Goal: Use online tool/utility: Utilize a website feature to perform a specific function

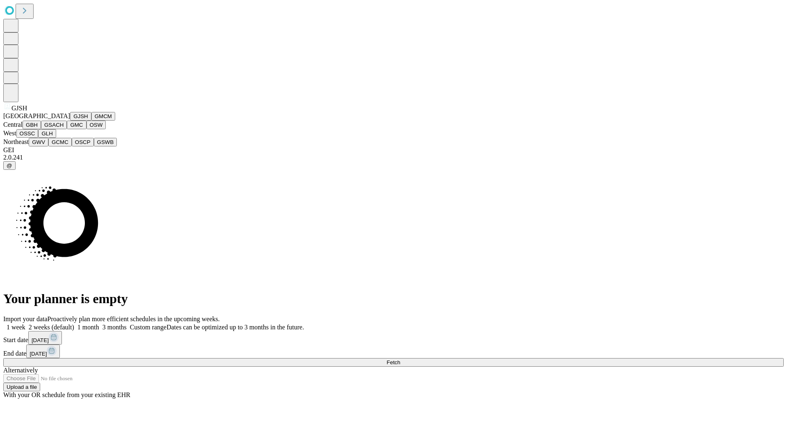
click at [70, 120] on button "GJSH" at bounding box center [80, 116] width 21 height 9
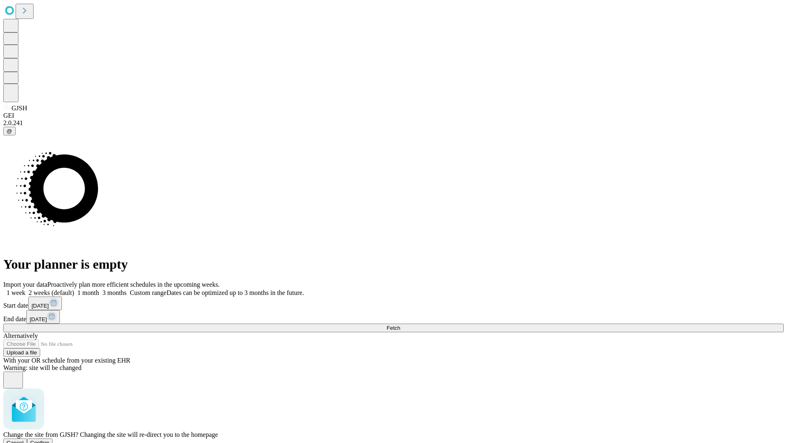
click at [50, 439] on span "Confirm" at bounding box center [39, 442] width 19 height 6
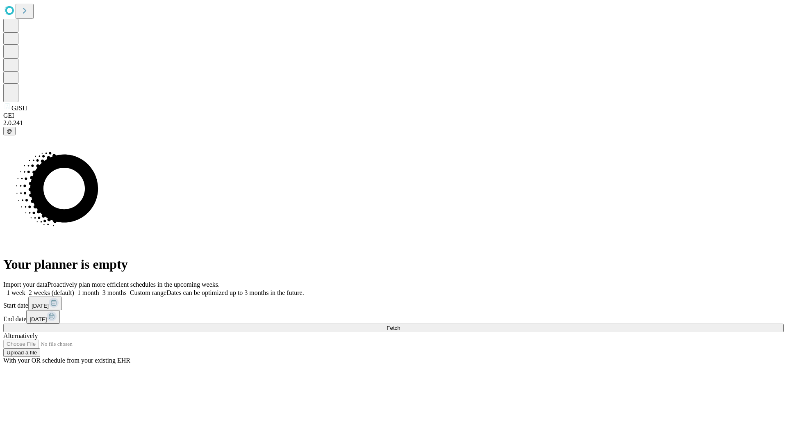
click at [74, 289] on label "2 weeks (default)" at bounding box center [49, 292] width 49 height 7
click at [400, 325] on span "Fetch" at bounding box center [393, 328] width 14 height 6
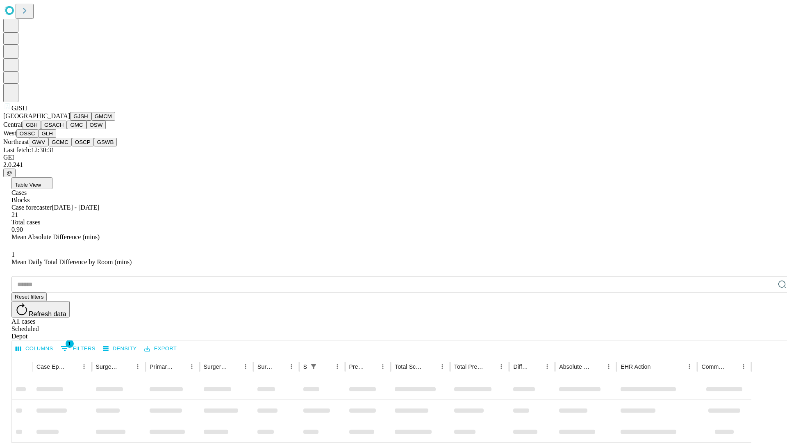
click at [91, 120] on button "GMCM" at bounding box center [103, 116] width 24 height 9
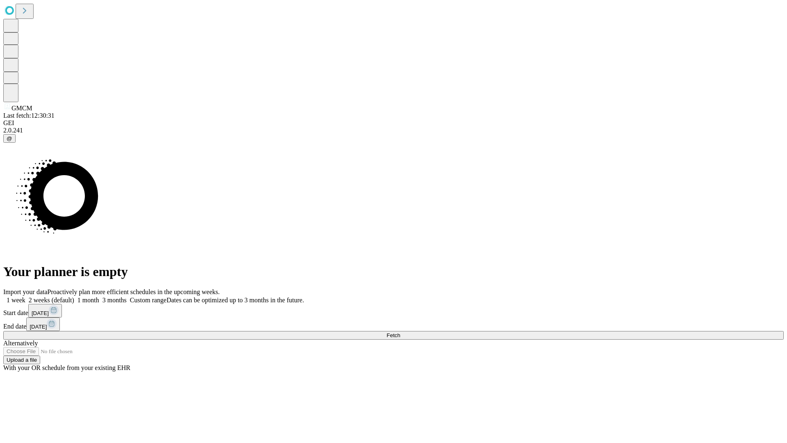
click at [74, 296] on label "2 weeks (default)" at bounding box center [49, 299] width 49 height 7
click at [400, 332] on span "Fetch" at bounding box center [393, 335] width 14 height 6
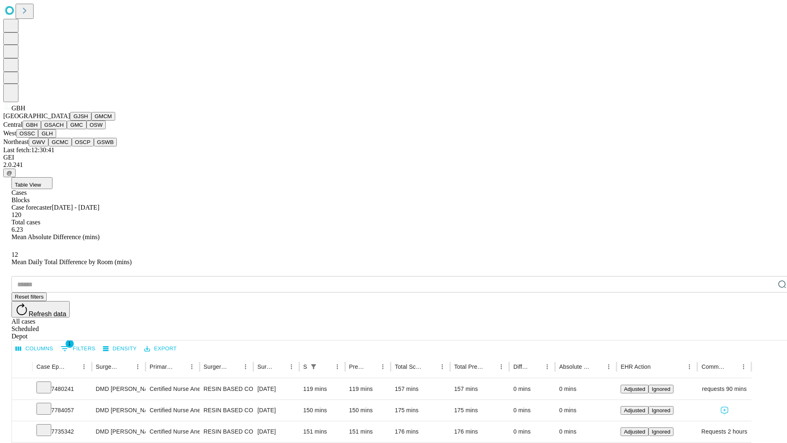
click at [64, 129] on button "GSACH" at bounding box center [54, 124] width 26 height 9
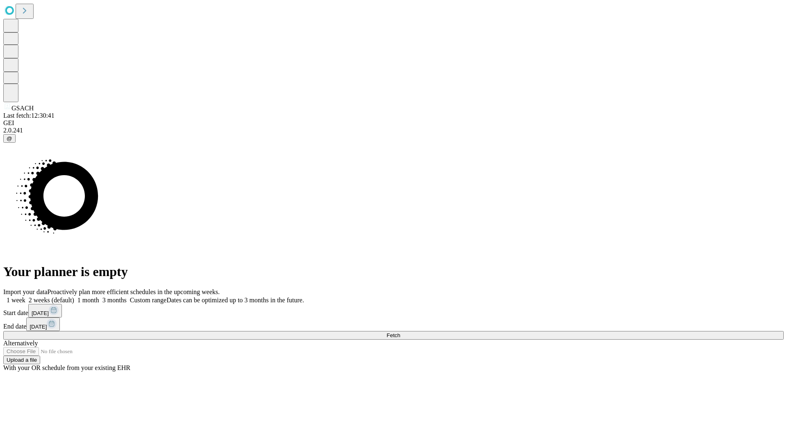
click at [74, 296] on label "2 weeks (default)" at bounding box center [49, 299] width 49 height 7
click at [400, 332] on span "Fetch" at bounding box center [393, 335] width 14 height 6
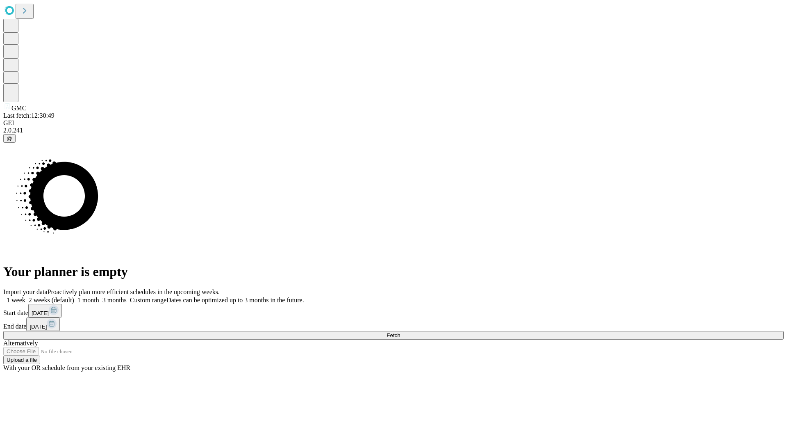
click at [74, 296] on label "2 weeks (default)" at bounding box center [49, 299] width 49 height 7
click at [400, 332] on span "Fetch" at bounding box center [393, 335] width 14 height 6
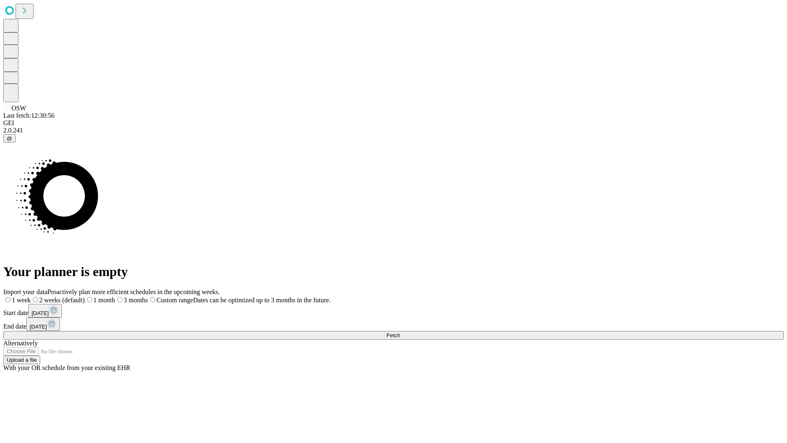
click at [400, 332] on span "Fetch" at bounding box center [393, 335] width 14 height 6
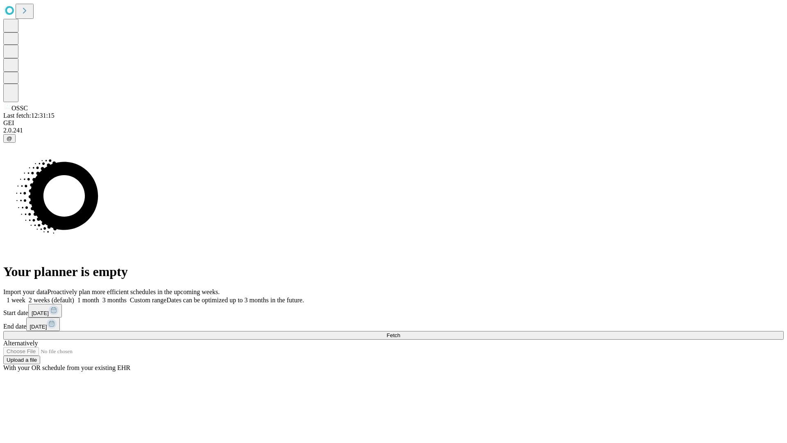
click at [74, 296] on label "2 weeks (default)" at bounding box center [49, 299] width 49 height 7
click at [400, 332] on span "Fetch" at bounding box center [393, 335] width 14 height 6
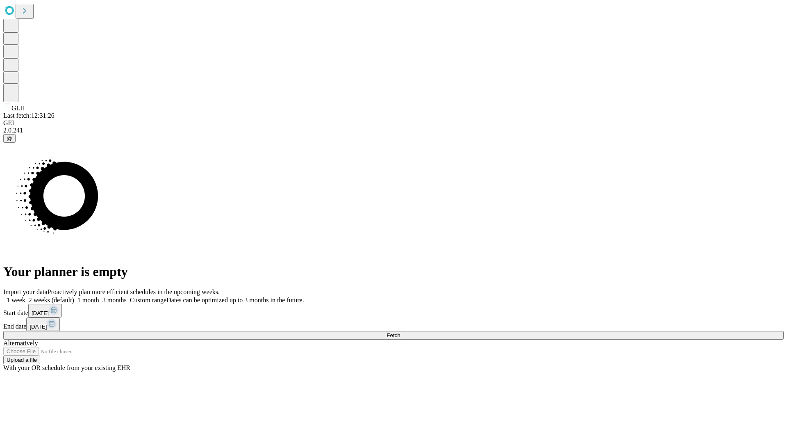
click at [74, 296] on label "2 weeks (default)" at bounding box center [49, 299] width 49 height 7
click at [400, 332] on span "Fetch" at bounding box center [393, 335] width 14 height 6
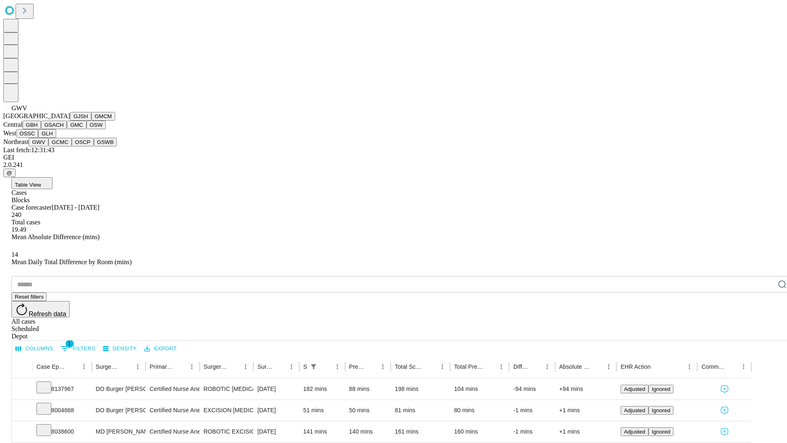
click at [64, 146] on button "GCMC" at bounding box center [59, 142] width 23 height 9
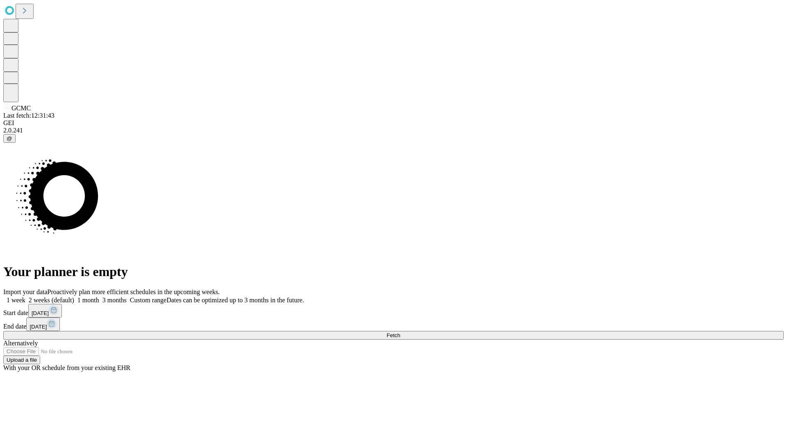
click at [74, 296] on label "2 weeks (default)" at bounding box center [49, 299] width 49 height 7
click at [400, 332] on span "Fetch" at bounding box center [393, 335] width 14 height 6
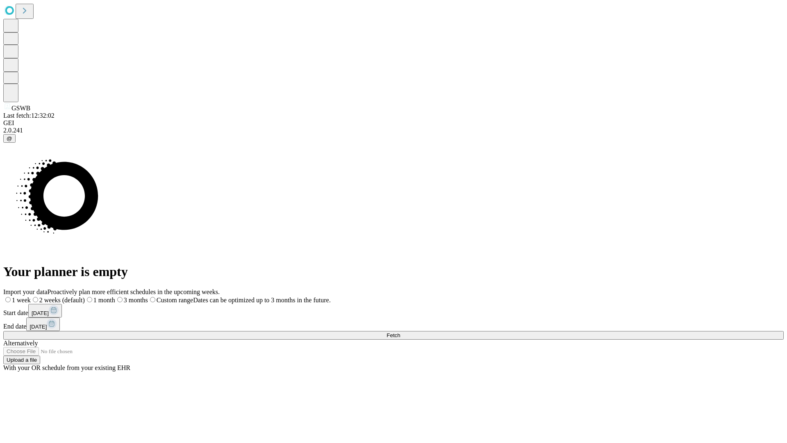
click at [85, 296] on label "2 weeks (default)" at bounding box center [58, 299] width 54 height 7
click at [400, 332] on span "Fetch" at bounding box center [393, 335] width 14 height 6
